Goal: Information Seeking & Learning: Learn about a topic

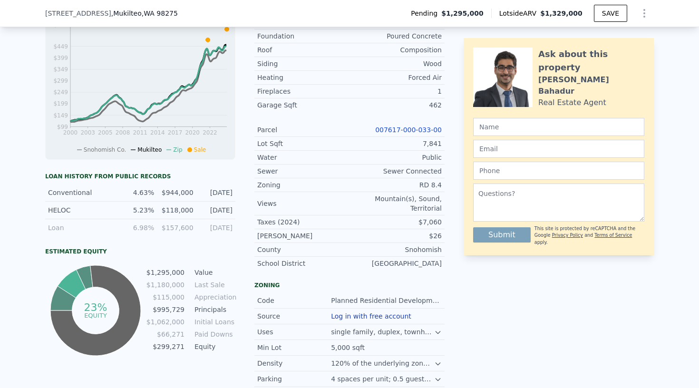
scroll to position [432, 0]
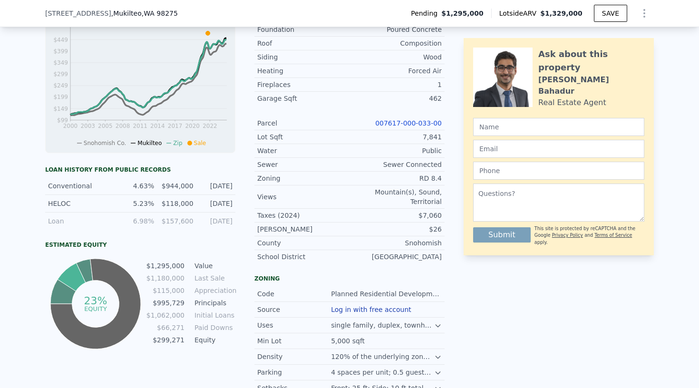
drag, startPoint x: 136, startPoint y: 185, endPoint x: 232, endPoint y: 187, distance: 96.0
click at [232, 187] on div "Conventional 4.63% $944,000 [DATE]" at bounding box center [140, 186] width 190 height 18
click at [216, 230] on div "Loan history from public records Conventional 4.63% $944,000 [DATE] HELOC 5.23%…" at bounding box center [140, 258] width 190 height 185
drag, startPoint x: 134, startPoint y: 220, endPoint x: 159, endPoint y: 220, distance: 24.2
click at [159, 220] on div "Loan 6.98% $157,600 [DATE]" at bounding box center [140, 220] width 190 height 17
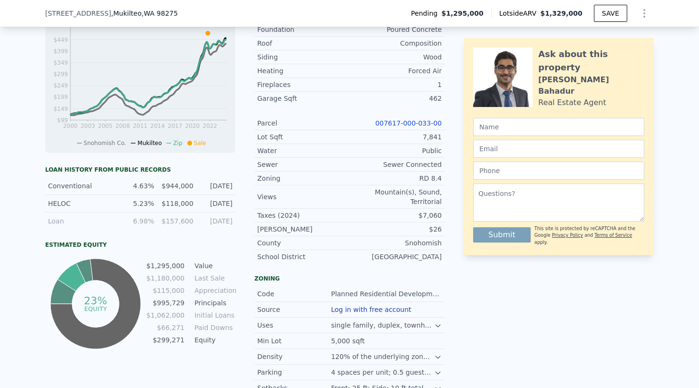
click at [187, 230] on div "Loan history from public records Conventional 4.63% $944,000 [DATE] HELOC 5.23%…" at bounding box center [140, 258] width 190 height 185
drag, startPoint x: 233, startPoint y: 221, endPoint x: 47, endPoint y: 220, distance: 185.8
click at [47, 220] on div "Loan 6.98% $157,600 [DATE]" at bounding box center [140, 220] width 190 height 17
click at [161, 231] on div "Loan history from public records Conventional 4.63% $944,000 [DATE] HELOC 5.23%…" at bounding box center [140, 258] width 190 height 185
drag, startPoint x: 233, startPoint y: 204, endPoint x: 43, endPoint y: 185, distance: 191.0
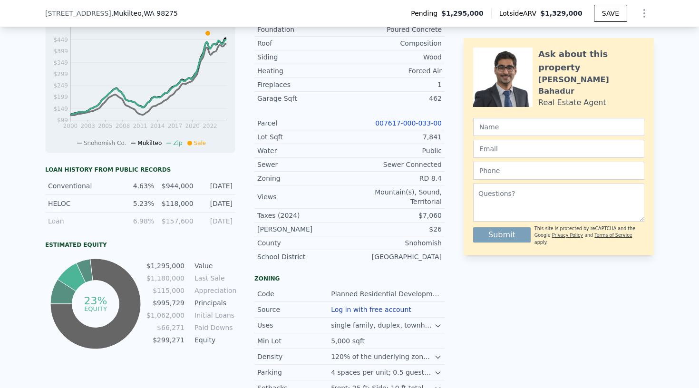
click at [43, 185] on div "LISTING & SALE HISTORY Pending $ 1,295,000 [DATE] Price Decrease $ 1,295,000 [D…" at bounding box center [349, 157] width 699 height 654
click at [30, 191] on div "LISTING & SALE HISTORY Pending $ 1,295,000 [DATE] Price Decrease $ 1,295,000 [D…" at bounding box center [349, 157] width 699 height 654
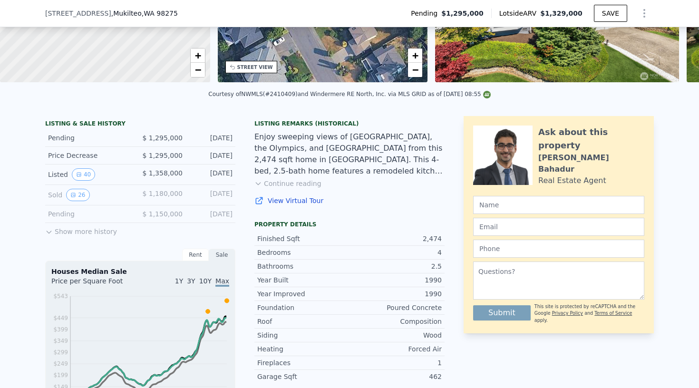
scroll to position [153, 0]
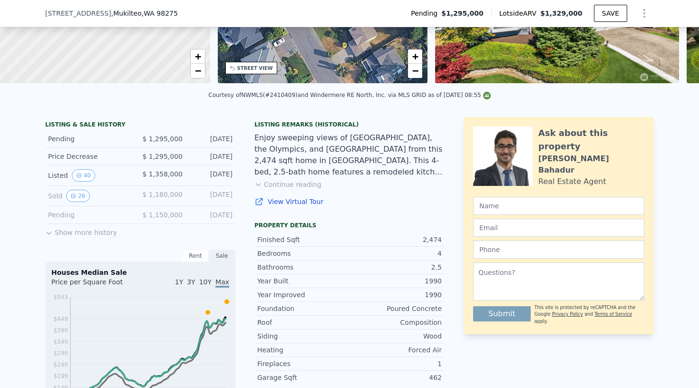
click at [307, 185] on button "Continue reading" at bounding box center [287, 185] width 67 height 10
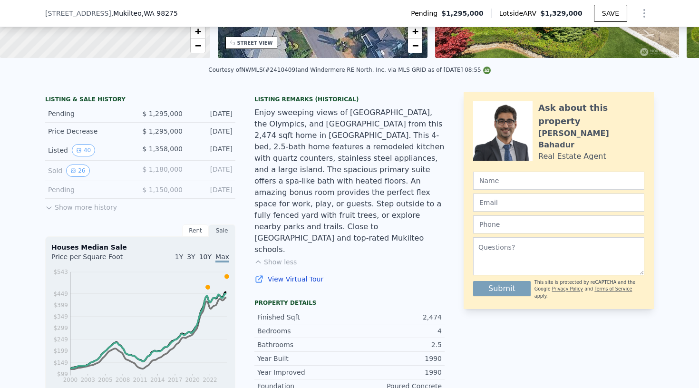
scroll to position [186, 0]
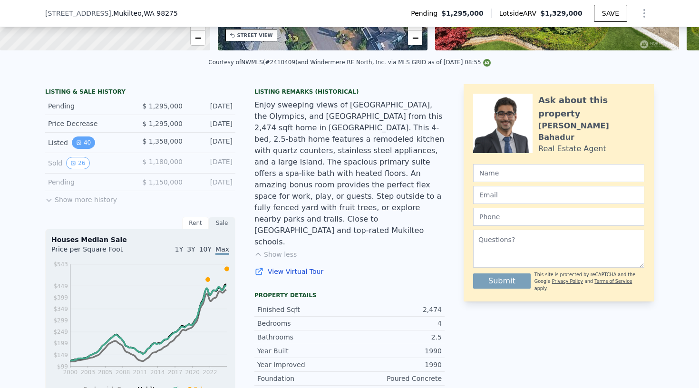
click at [86, 148] on button "40" at bounding box center [83, 142] width 23 height 12
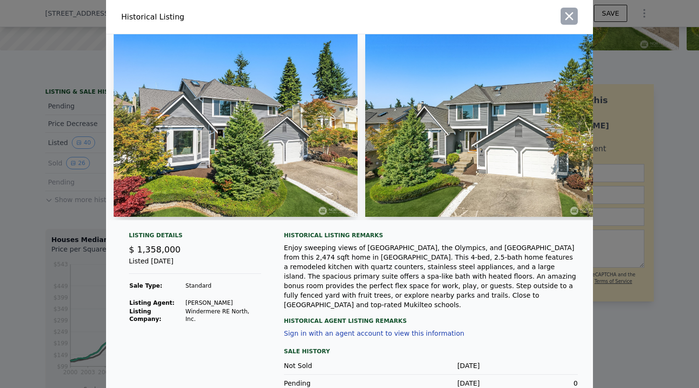
click at [567, 14] on icon "button" at bounding box center [569, 16] width 8 height 8
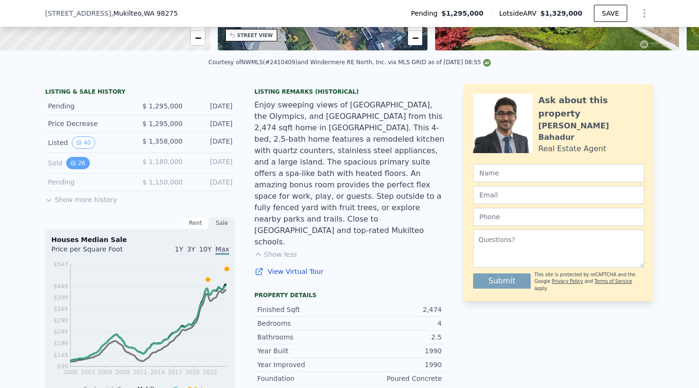
click at [82, 161] on button "26" at bounding box center [77, 163] width 23 height 12
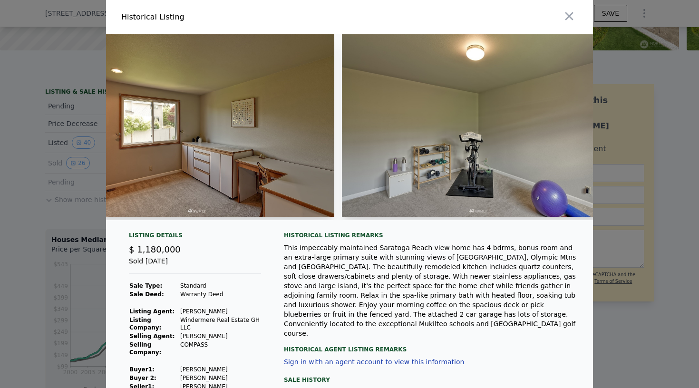
scroll to position [0, 4177]
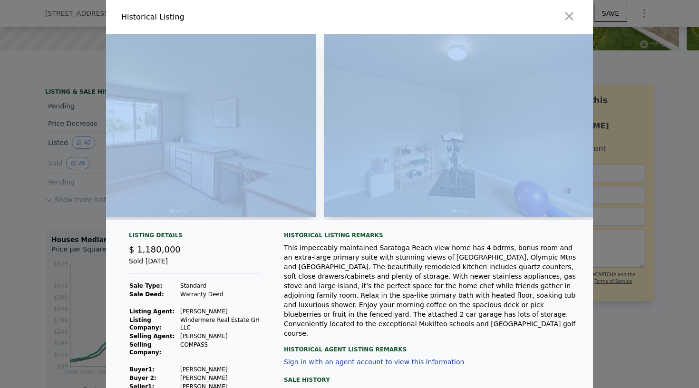
drag, startPoint x: 462, startPoint y: 223, endPoint x: 480, endPoint y: 218, distance: 19.1
click at [480, 218] on div at bounding box center [349, 130] width 487 height 193
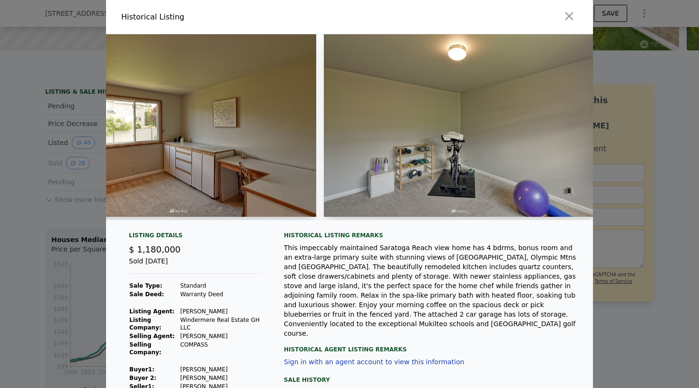
click at [459, 238] on div "Historical Listing remarks" at bounding box center [431, 235] width 294 height 8
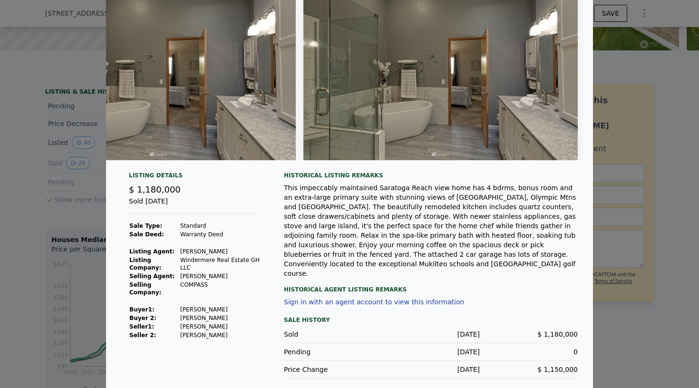
scroll to position [56, 0]
click at [621, 109] on div at bounding box center [349, 194] width 699 height 388
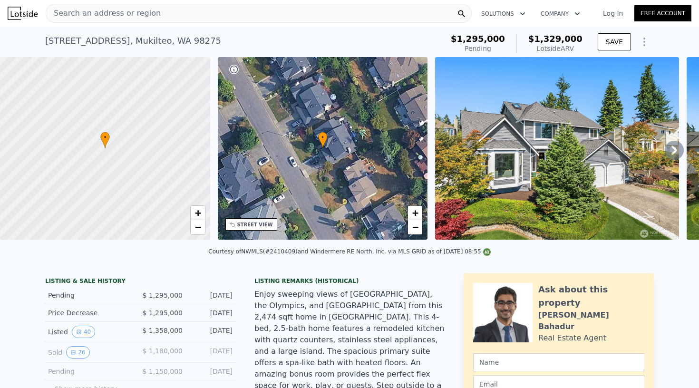
scroll to position [0, 0]
